Goal: Find specific page/section: Find specific page/section

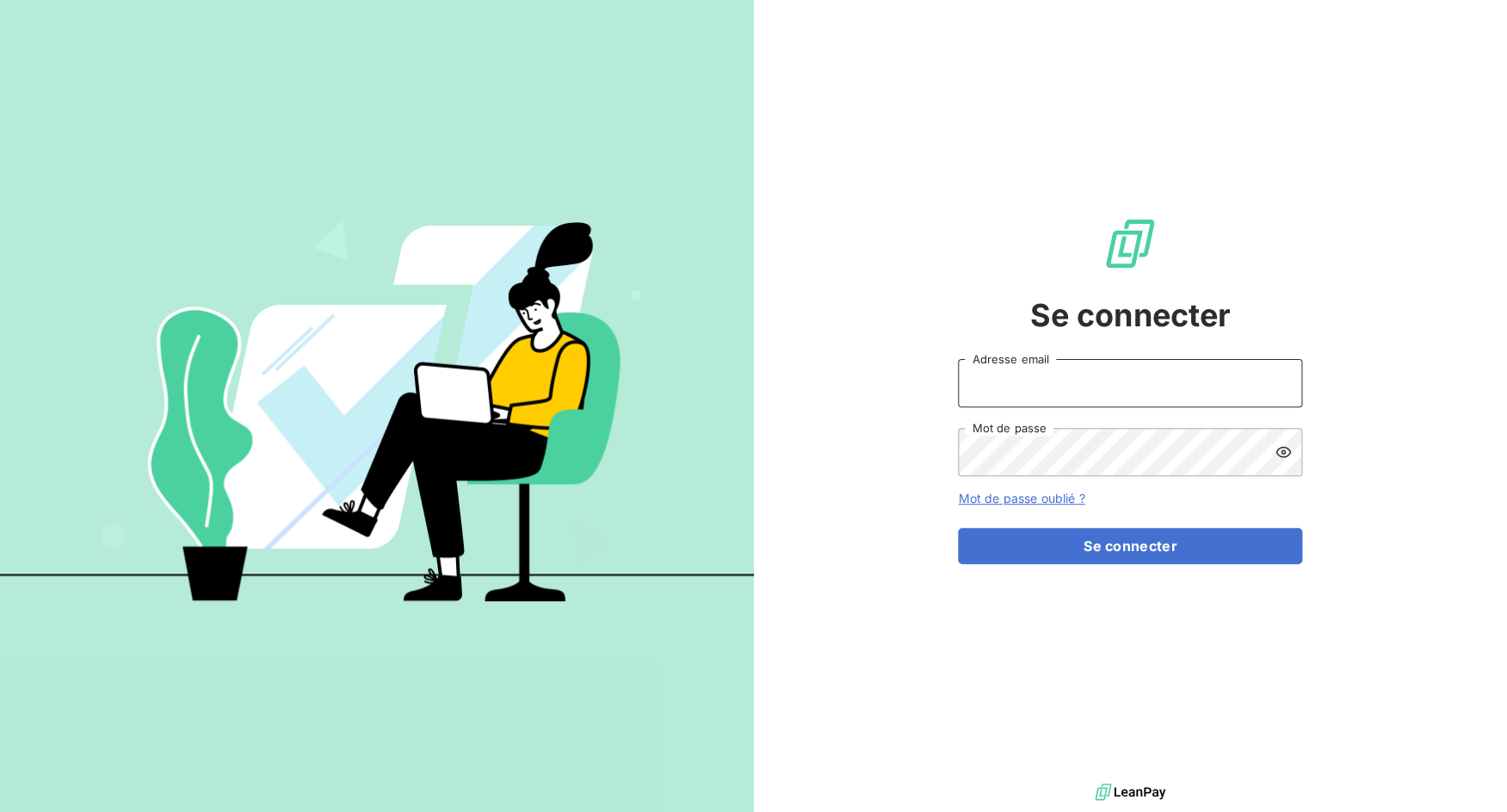
click at [1067, 395] on input "Adresse email" at bounding box center [1130, 383] width 344 height 48
drag, startPoint x: 1019, startPoint y: 379, endPoint x: 1116, endPoint y: 383, distance: 97.1
click at [1116, 383] on input "admin@3dcelo" at bounding box center [1130, 383] width 344 height 48
type input "admin@sonema"
click at [958, 528] on button "Se connecter" at bounding box center [1130, 545] width 344 height 36
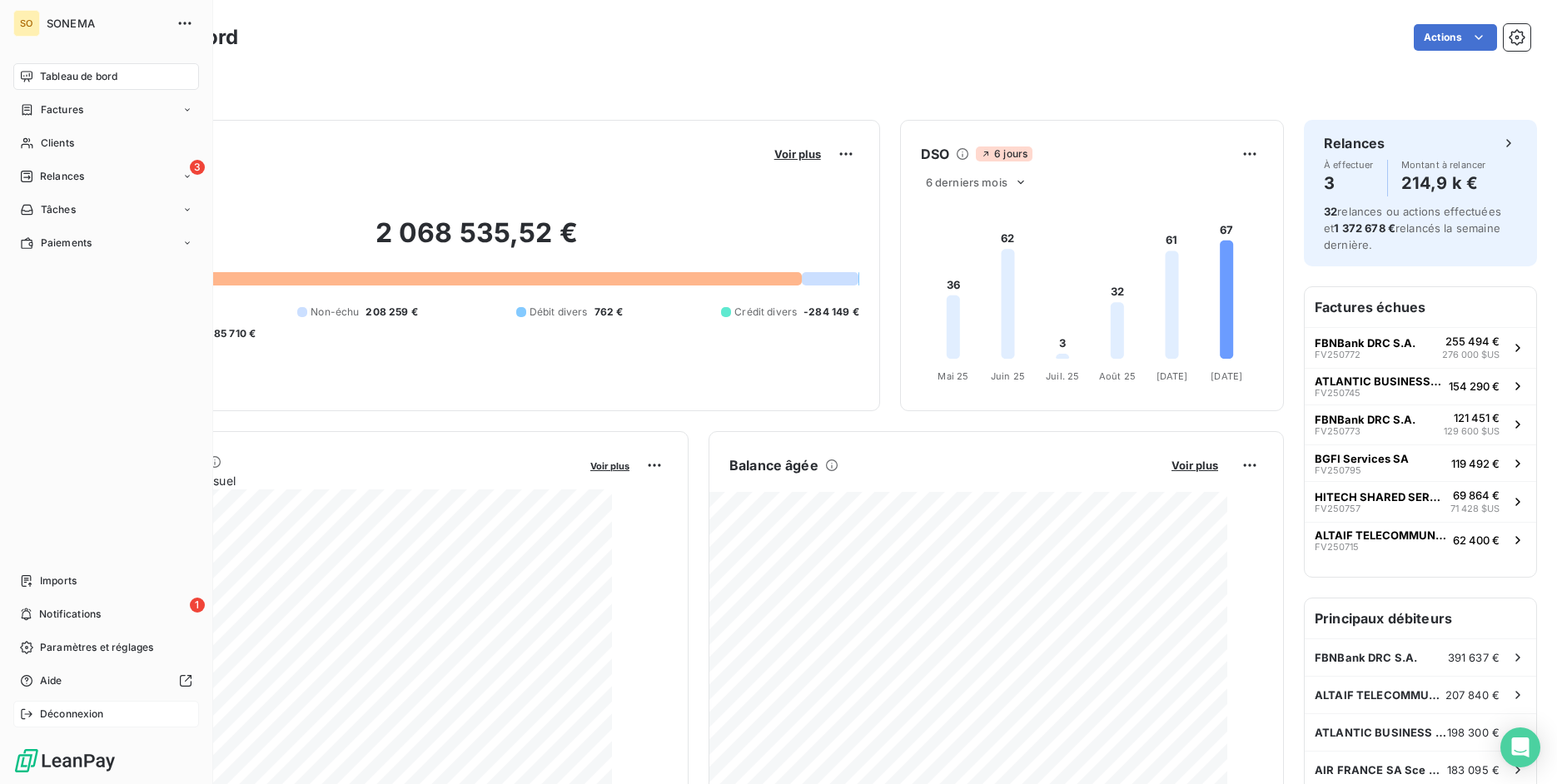
click at [33, 711] on div "Déconnexion" at bounding box center [106, 713] width 186 height 26
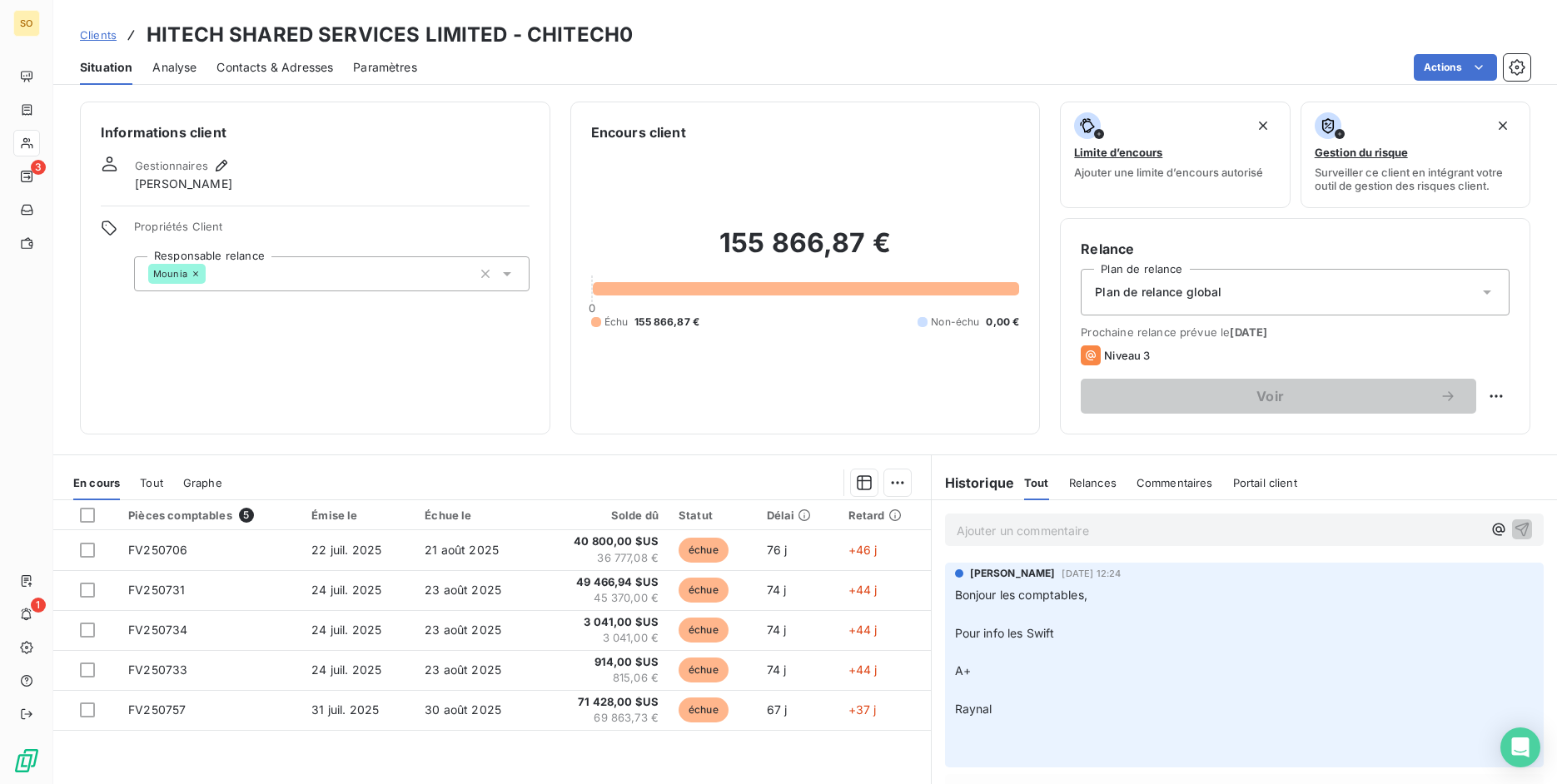
click at [586, 36] on h3 "HITECH SHARED SERVICES LIMITED - CHITECH0" at bounding box center [389, 34] width 486 height 30
copy h3 "CHITECH0"
click at [583, 43] on h3 "HITECH SHARED SERVICES LIMITED - CHITECH0" at bounding box center [389, 34] width 486 height 30
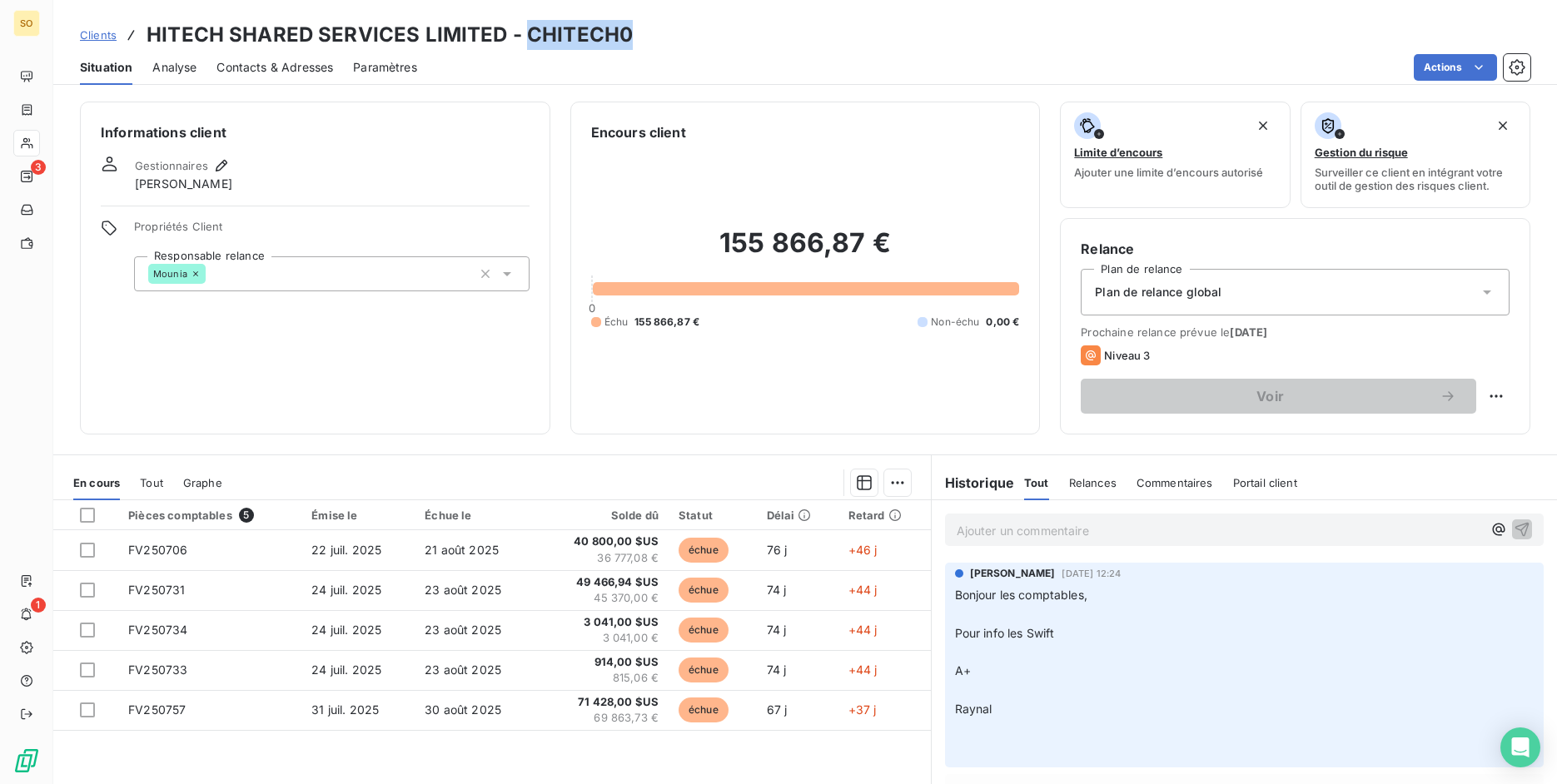
copy h3 "CHITECH0"
click at [662, 94] on div "Informations client Gestionnaires [PERSON_NAME] Propriétés Client Responsable r…" at bounding box center [805, 438] width 1503 height 692
click at [575, 45] on h3 "HITECH SHARED SERVICES LIMITED - CHITECH0" at bounding box center [389, 34] width 486 height 30
copy h3 "CHITECH0"
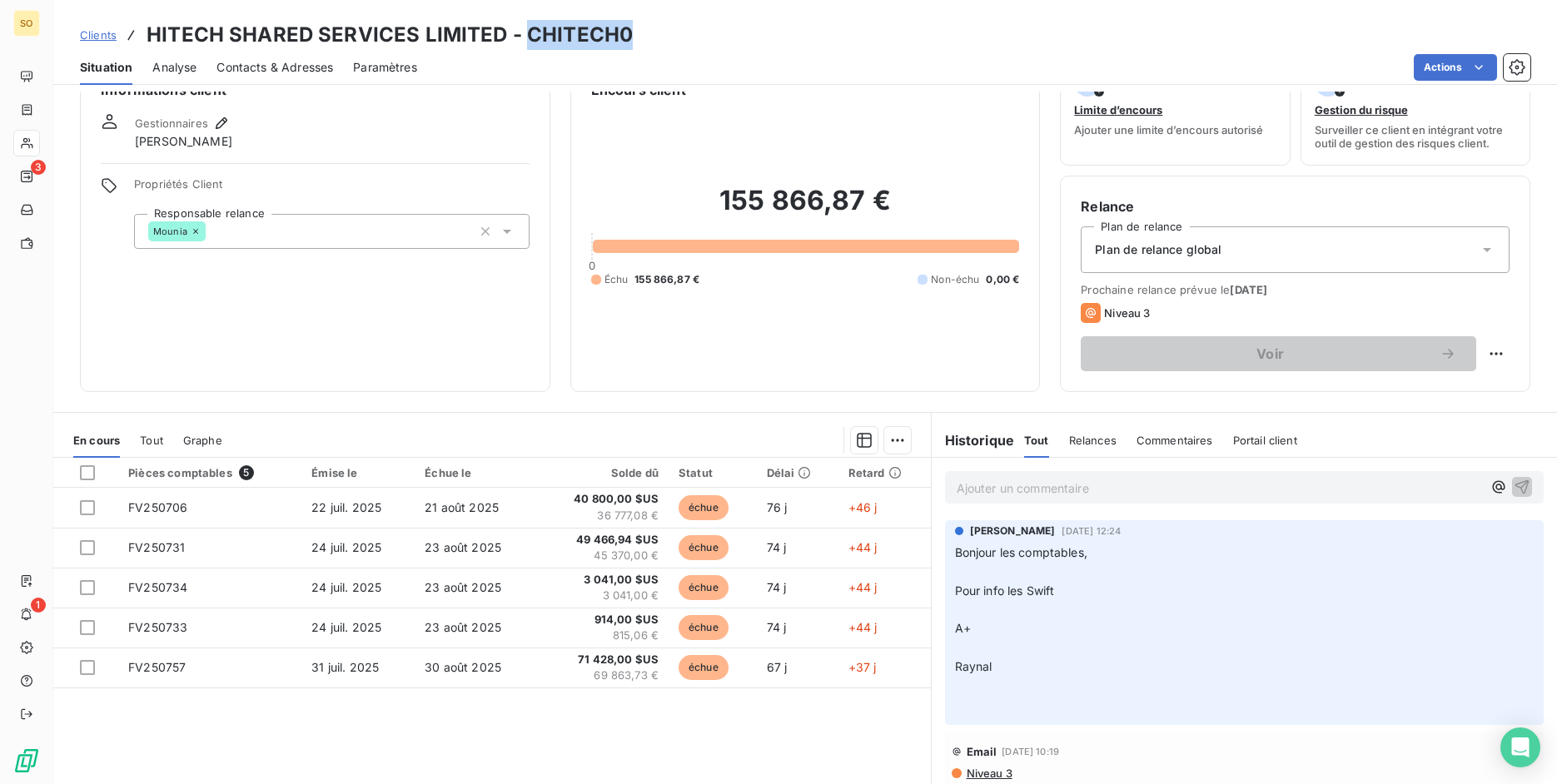
scroll to position [60, 0]
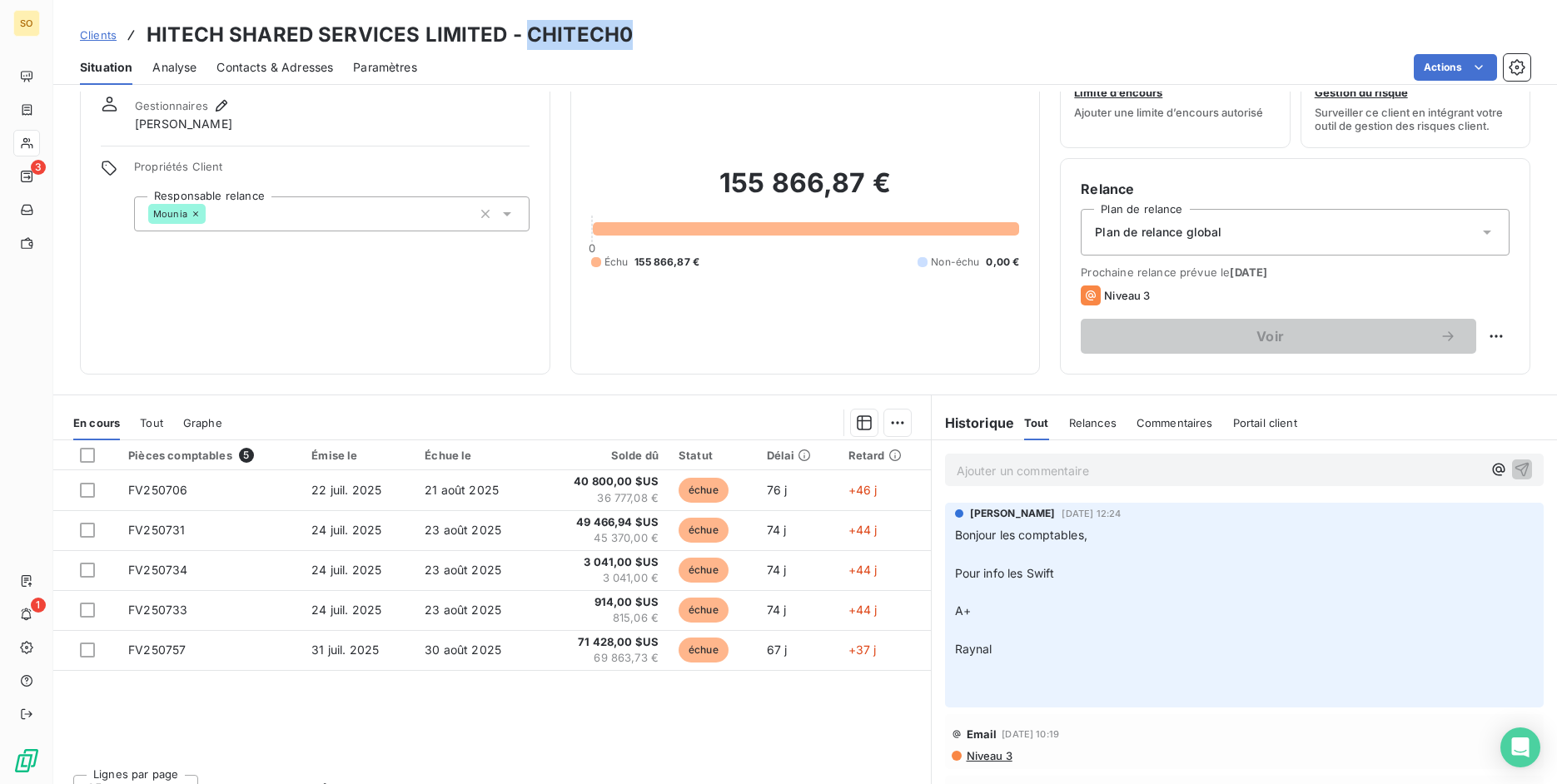
click at [150, 415] on div "Tout" at bounding box center [151, 422] width 23 height 35
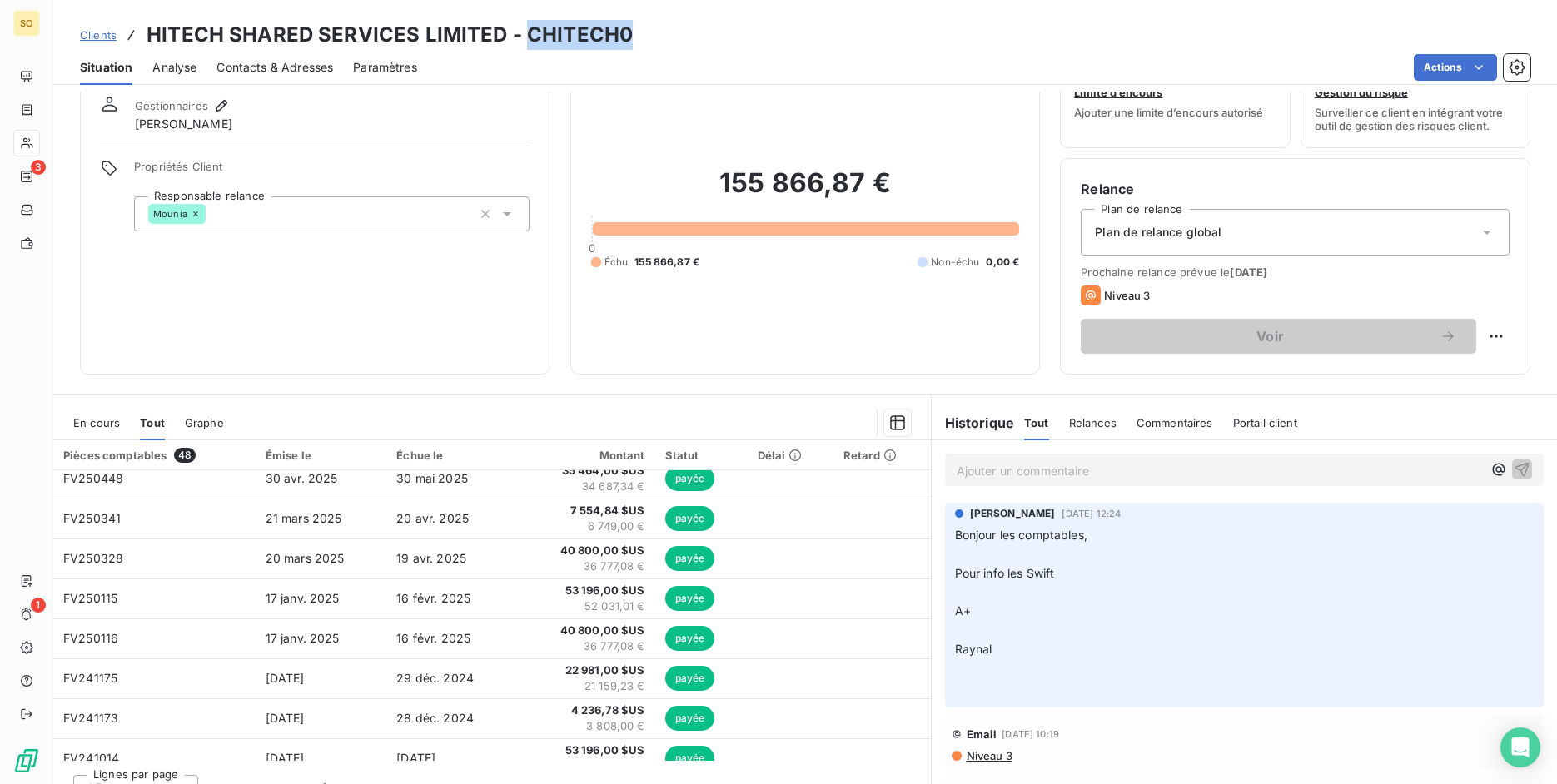
scroll to position [329, 0]
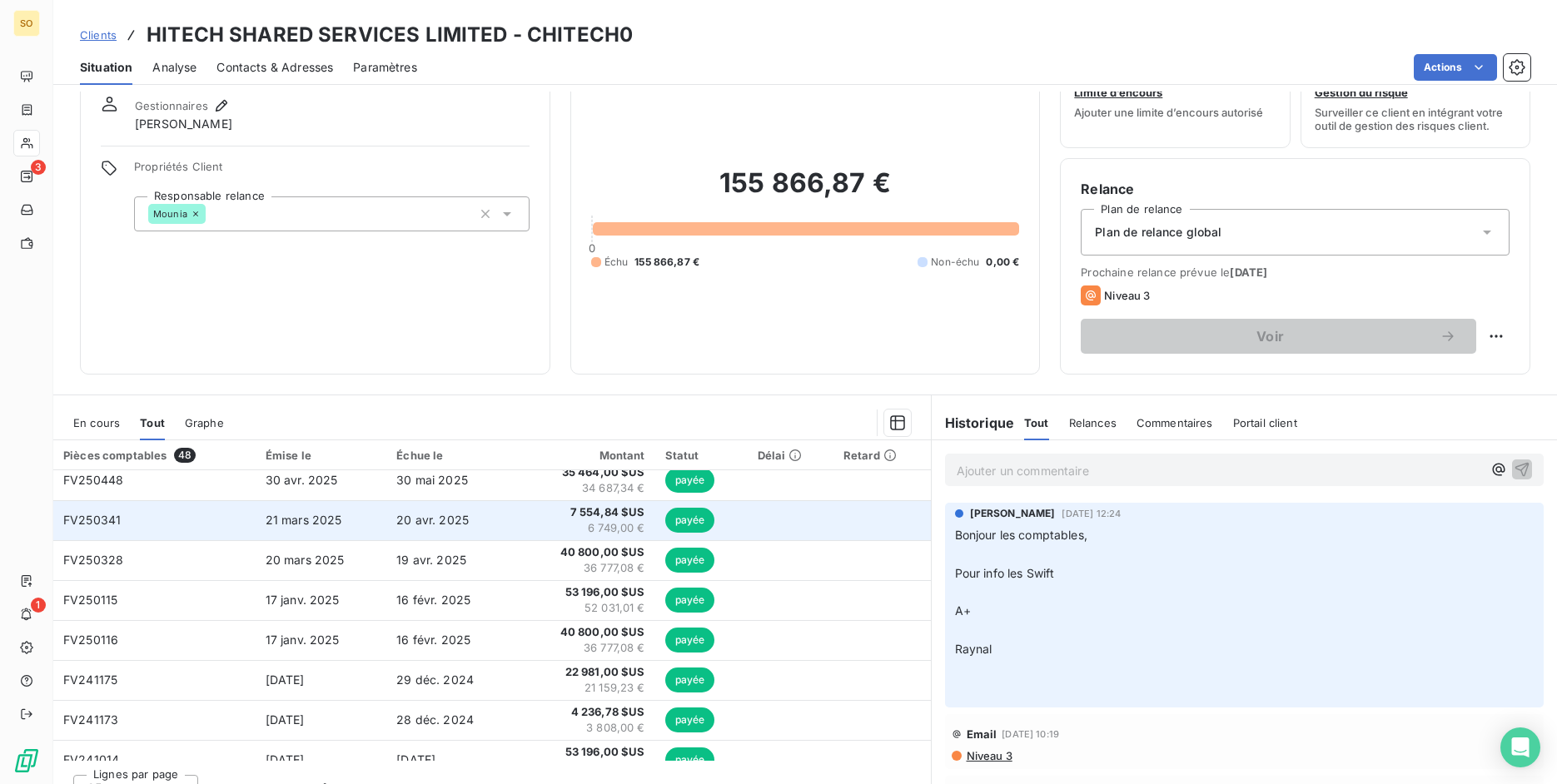
click at [168, 521] on td "FV250341" at bounding box center [154, 519] width 202 height 40
